Goal: Task Accomplishment & Management: Manage account settings

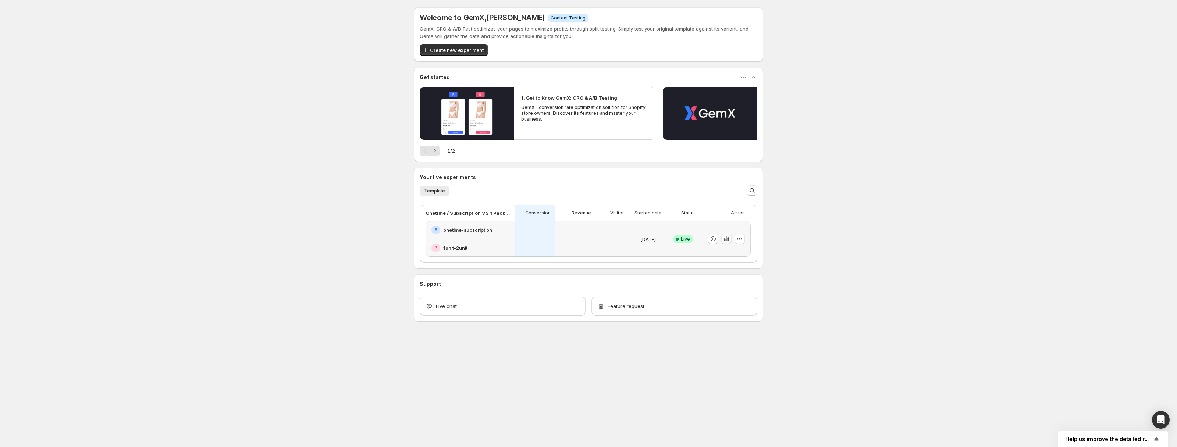
click at [727, 242] on icon "button" at bounding box center [726, 238] width 7 height 7
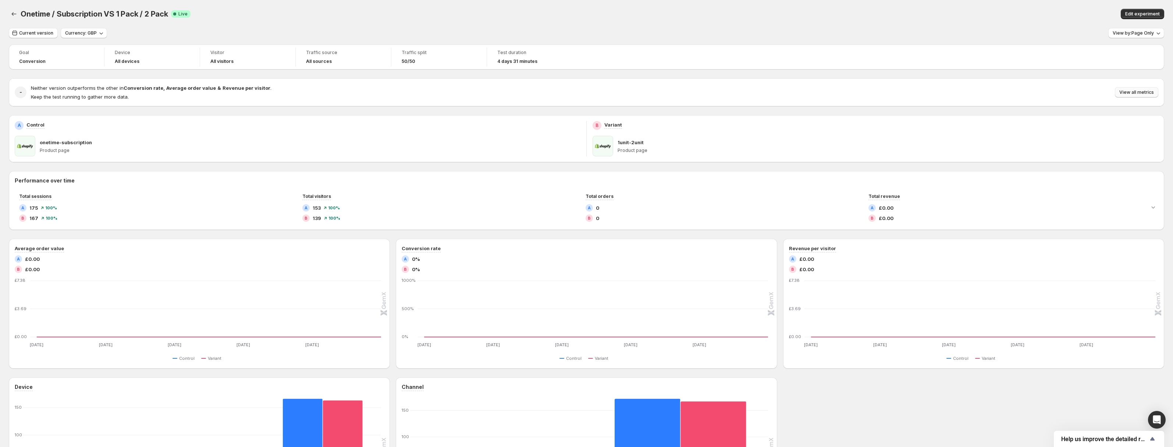
click at [1137, 88] on button "View all metrics" at bounding box center [1136, 92] width 43 height 10
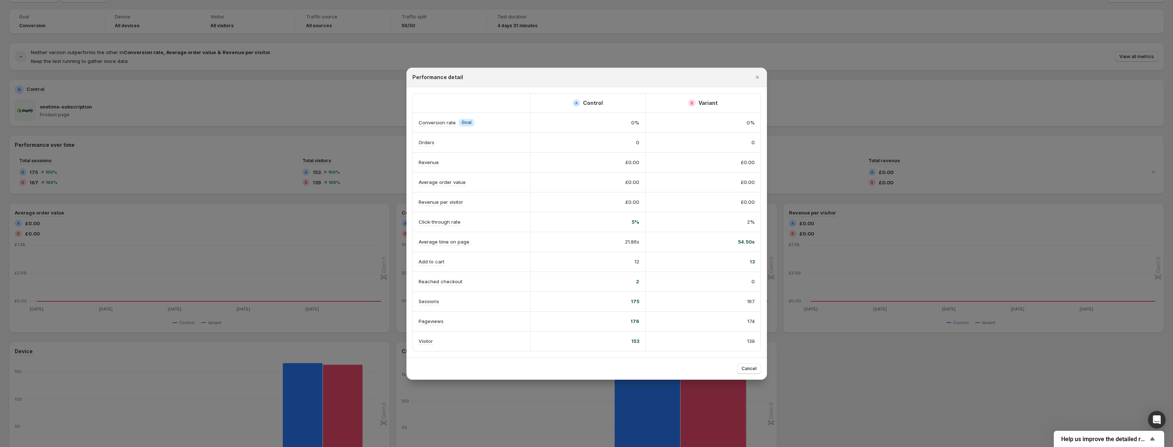
scroll to position [114, 0]
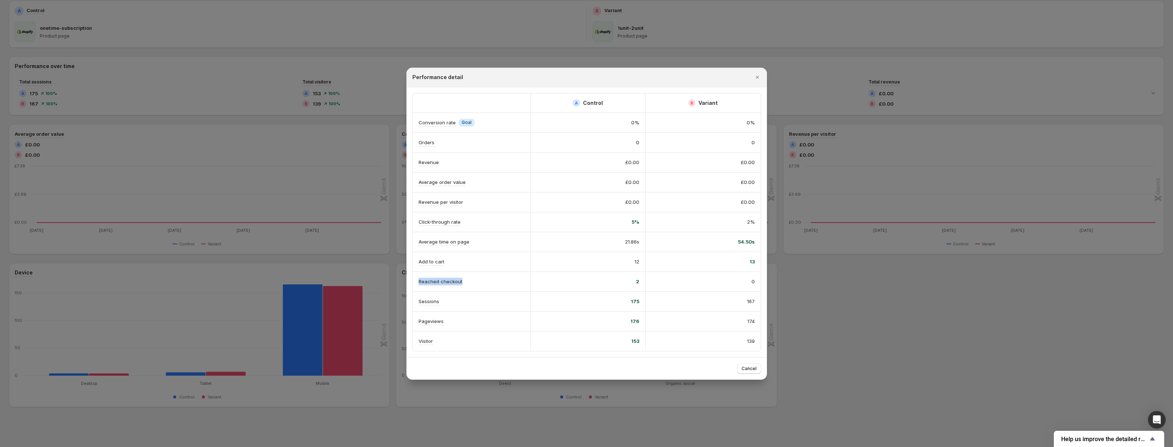
drag, startPoint x: 492, startPoint y: 285, endPoint x: 416, endPoint y: 281, distance: 75.9
click at [416, 281] on div "Reached checkout" at bounding box center [472, 281] width 118 height 19
click at [411, 268] on div at bounding box center [411, 268] width 0 height 0
click at [618, 283] on div "2" at bounding box center [588, 281] width 103 height 7
click at [751, 371] on span "Cancel" at bounding box center [749, 369] width 15 height 6
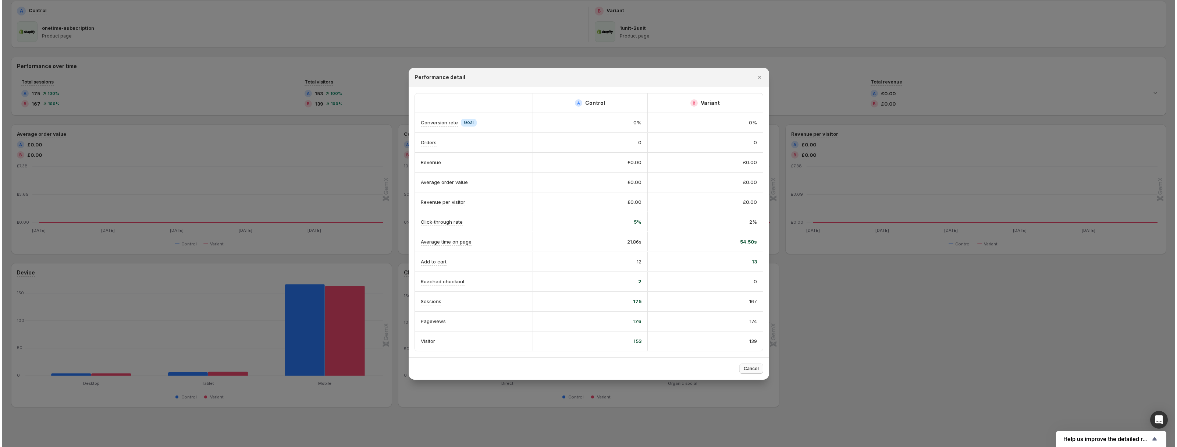
scroll to position [0, 0]
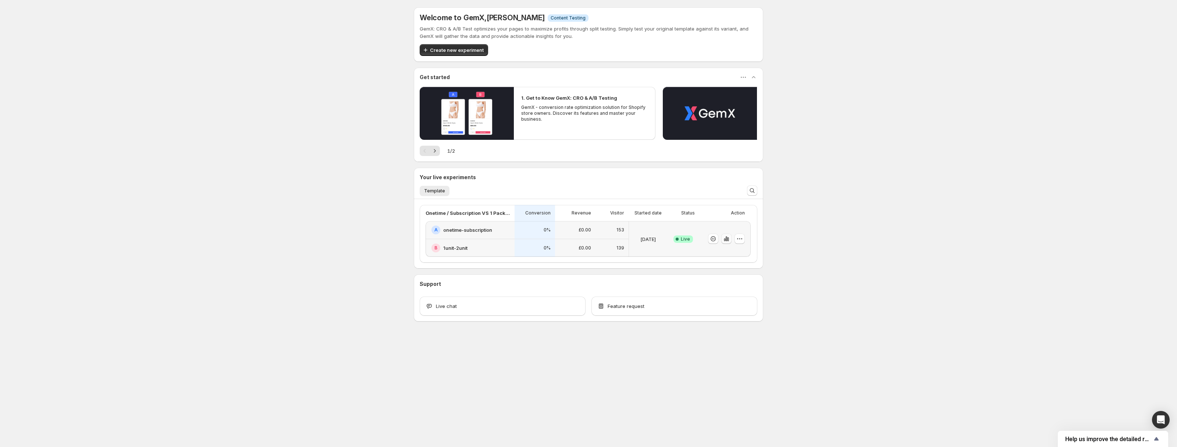
click at [728, 240] on icon "button" at bounding box center [726, 238] width 7 height 7
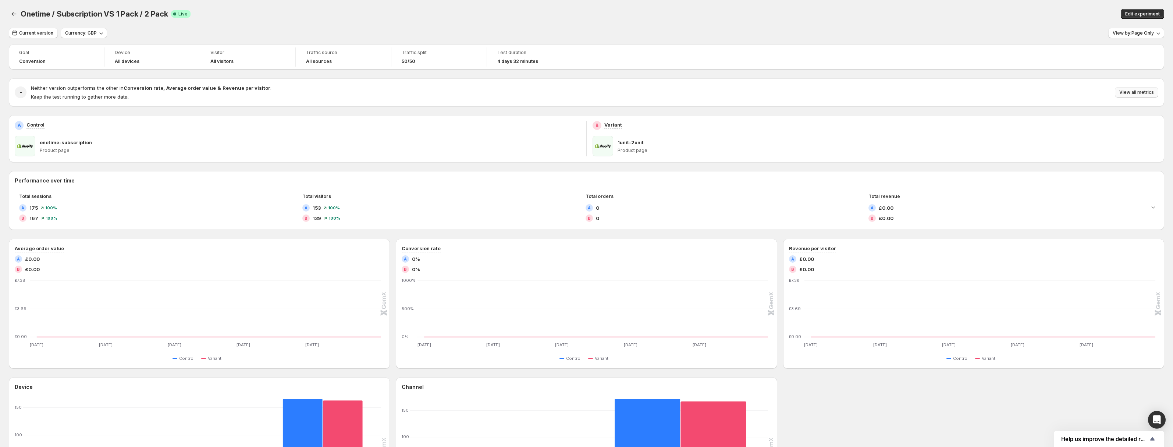
click at [1133, 91] on span "View all metrics" at bounding box center [1137, 92] width 35 height 6
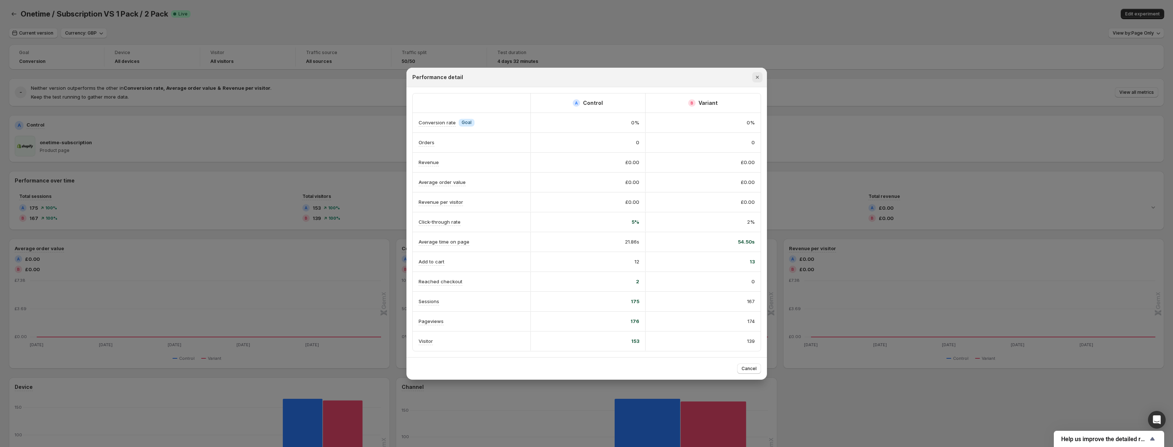
click at [758, 76] on icon "Close" at bounding box center [757, 77] width 3 height 3
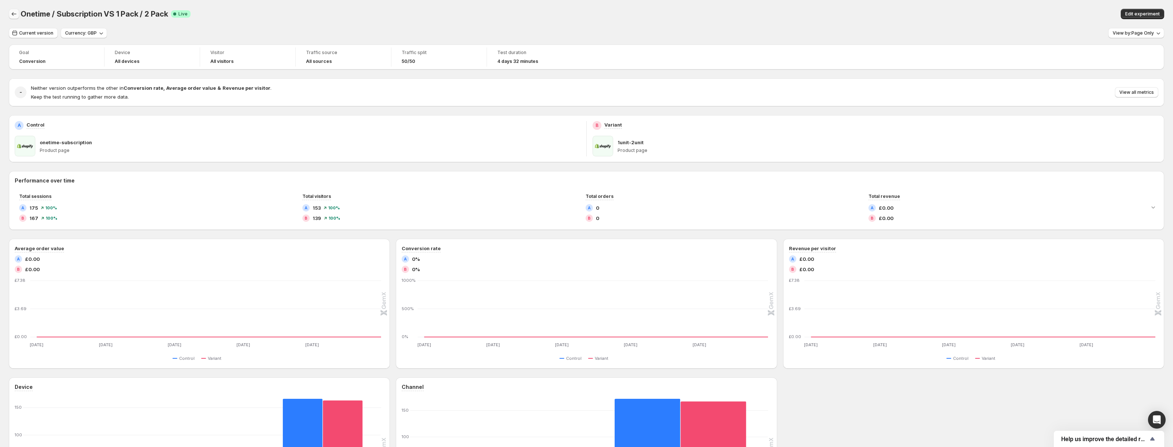
click at [15, 11] on icon "Back" at bounding box center [13, 13] width 7 height 7
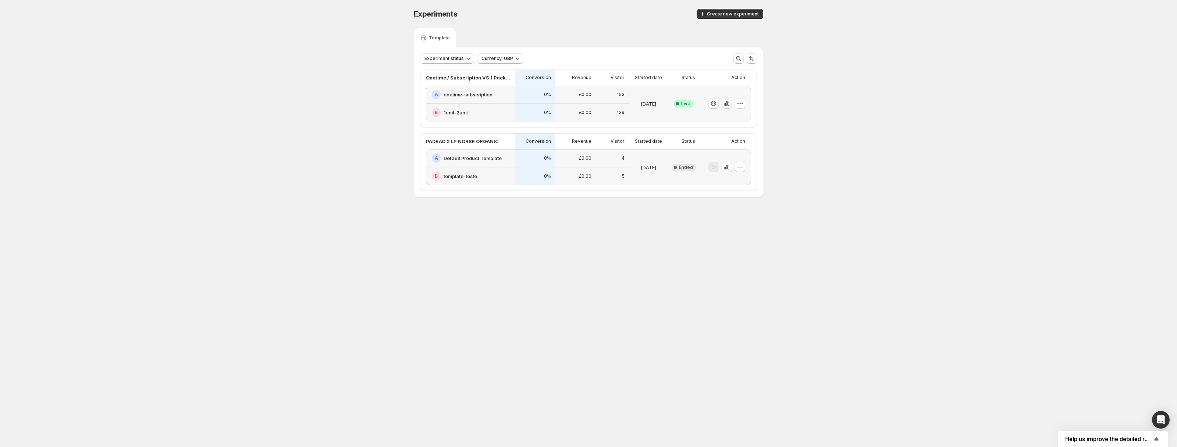
click at [728, 104] on icon "button" at bounding box center [726, 103] width 1 height 5
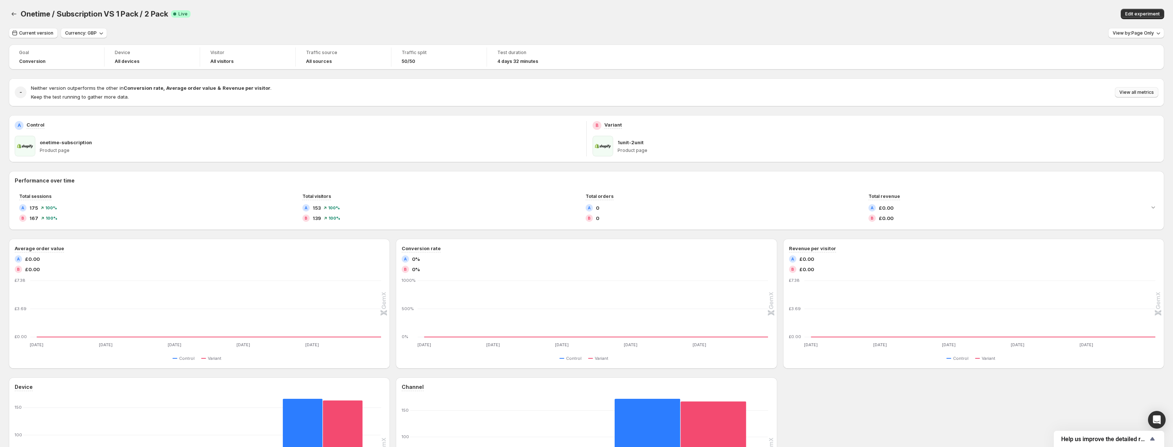
click at [1129, 93] on span "View all metrics" at bounding box center [1137, 92] width 35 height 6
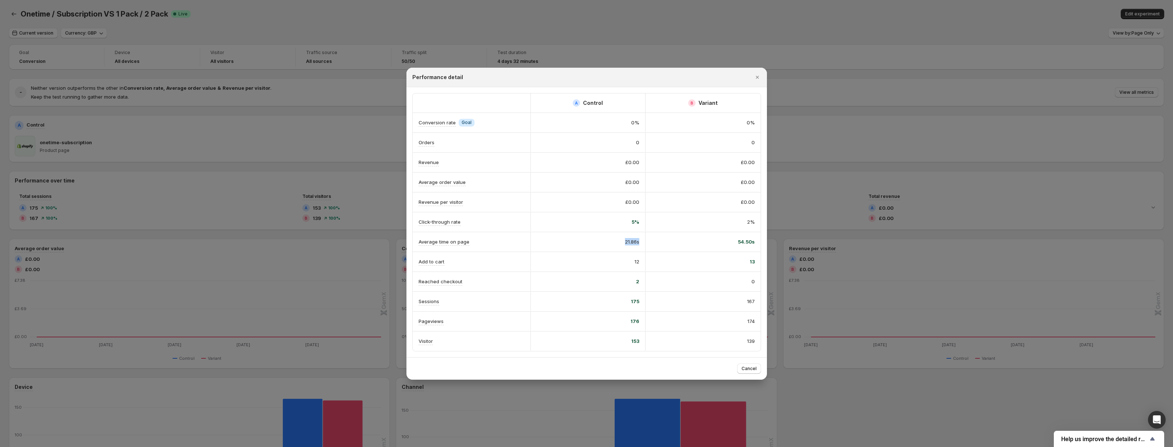
drag, startPoint x: 618, startPoint y: 240, endPoint x: 644, endPoint y: 240, distance: 25.8
click at [644, 240] on div "21.86s" at bounding box center [588, 241] width 115 height 19
click at [701, 248] on div "54.50s" at bounding box center [703, 241] width 115 height 19
drag, startPoint x: 735, startPoint y: 245, endPoint x: 760, endPoint y: 245, distance: 25.0
click at [760, 245] on div "54.50s" at bounding box center [703, 241] width 115 height 19
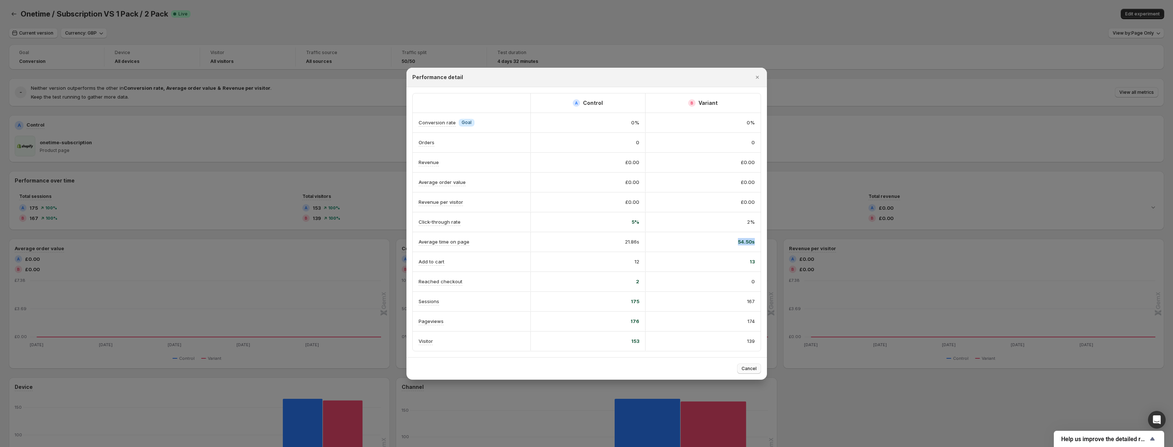
click at [745, 373] on button "Cancel" at bounding box center [749, 368] width 24 height 10
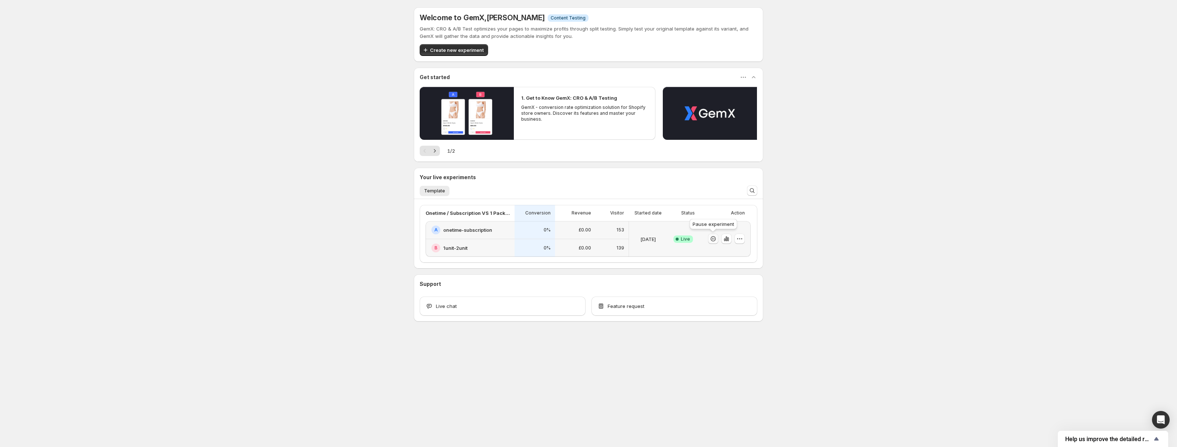
click at [714, 238] on icon "button" at bounding box center [713, 238] width 7 height 7
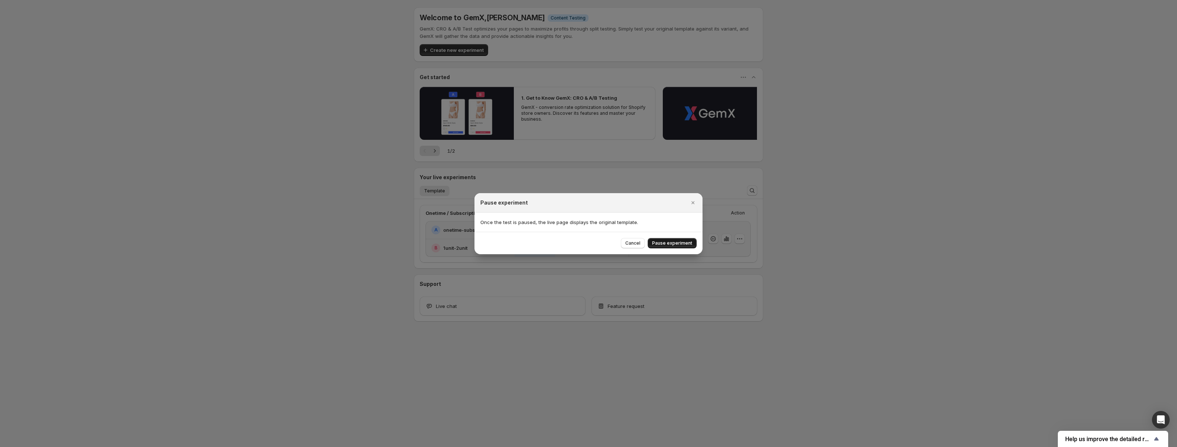
click at [672, 245] on span "Pause experiment" at bounding box center [672, 243] width 40 height 6
